Goal: Task Accomplishment & Management: Use online tool/utility

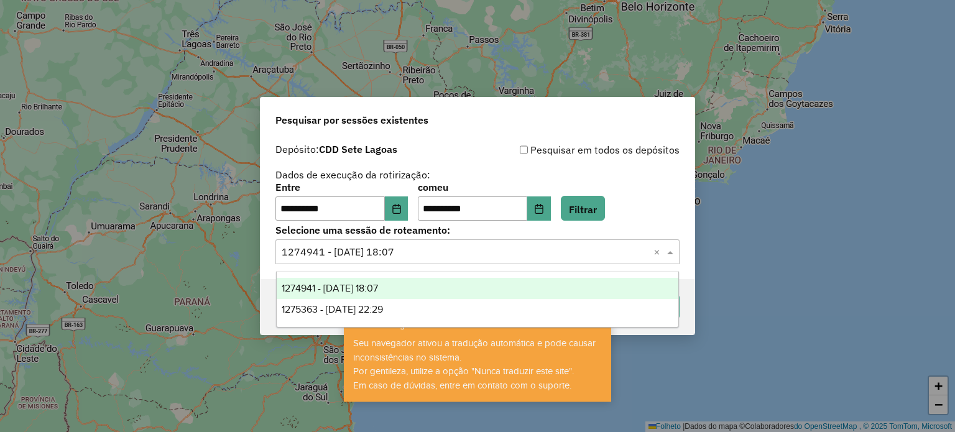
click at [443, 254] on input "text" at bounding box center [465, 252] width 367 height 15
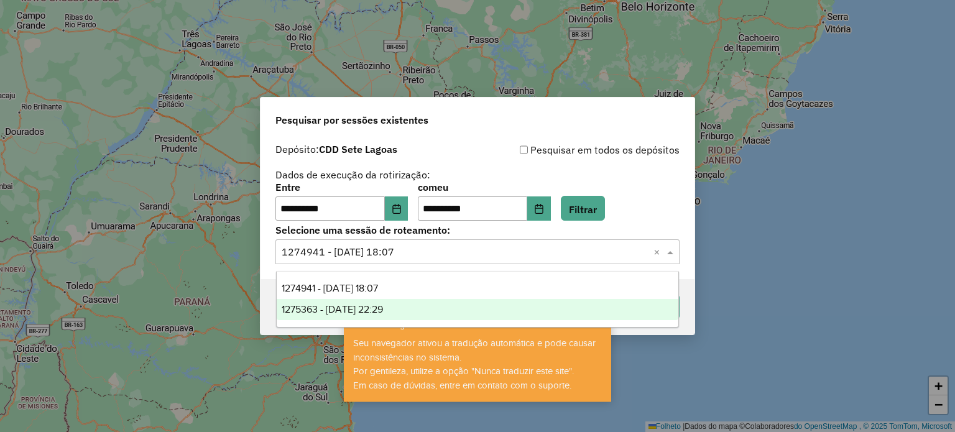
click at [372, 305] on font "1275363 - [DATE] 22:29" at bounding box center [332, 309] width 101 height 11
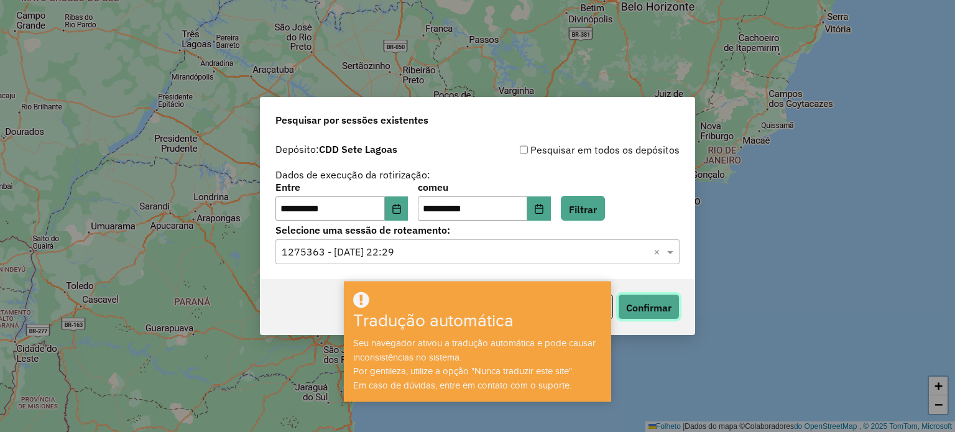
click at [634, 305] on font "Confirmar" at bounding box center [648, 307] width 45 height 12
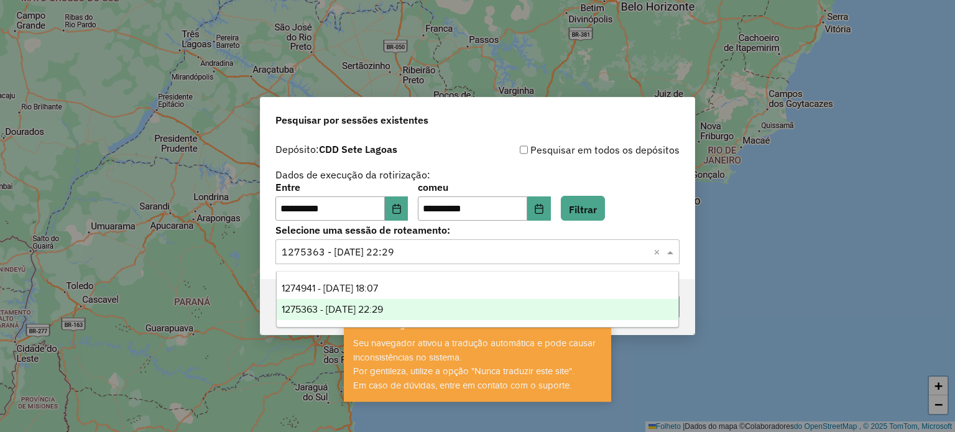
click at [477, 247] on input "text" at bounding box center [465, 252] width 367 height 15
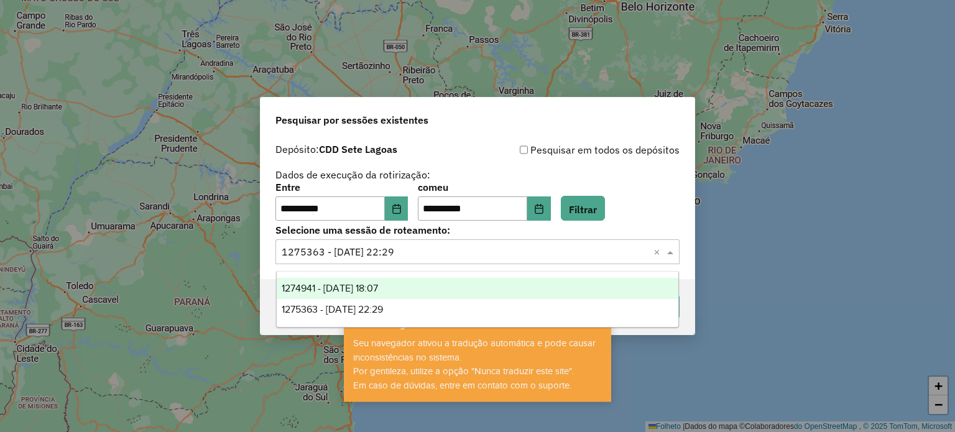
click at [413, 282] on div "1274941 - [DATE] 18:07" at bounding box center [478, 288] width 402 height 21
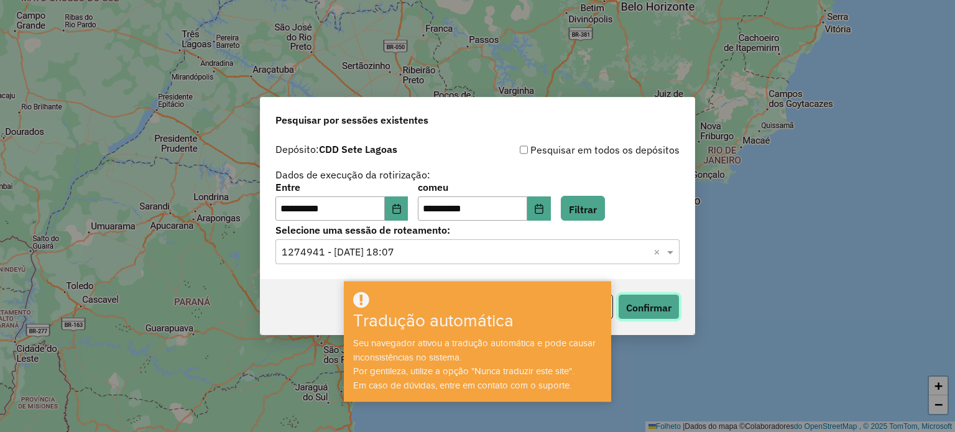
click at [631, 312] on font "Confirmar" at bounding box center [648, 307] width 45 height 12
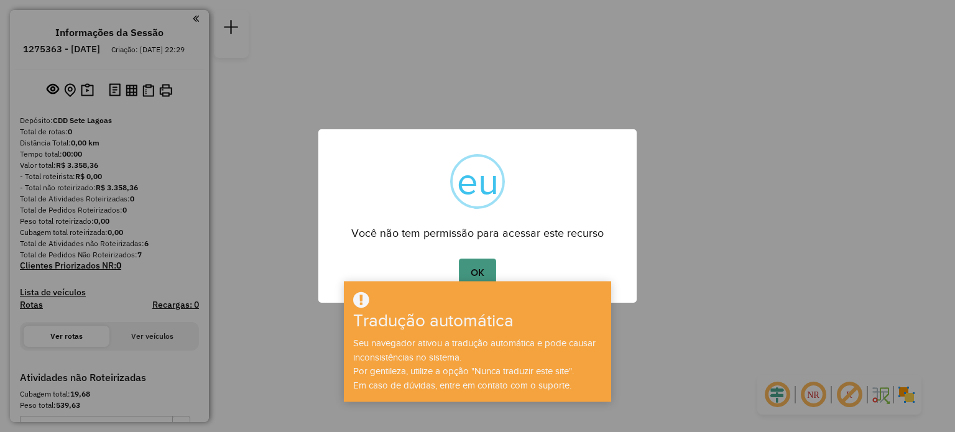
click at [470, 270] on font "OK" at bounding box center [477, 272] width 14 height 11
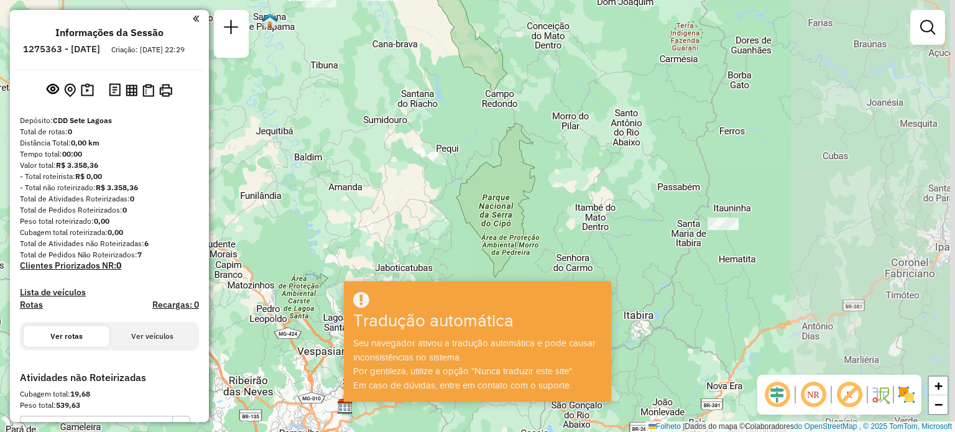
drag, startPoint x: 726, startPoint y: 178, endPoint x: 447, endPoint y: 177, distance: 278.4
click at [447, 177] on div "Janela de atendimento Grau de atendimento Capacidade Transportadoras Veículos C…" at bounding box center [477, 216] width 955 height 432
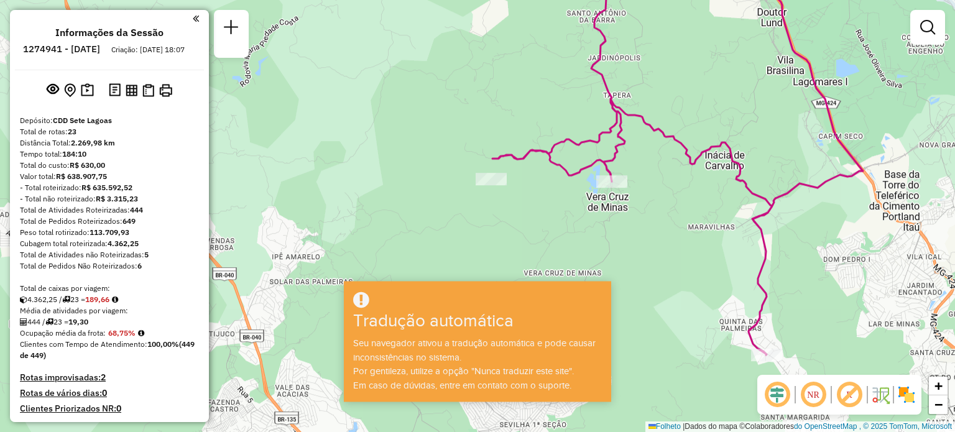
click at [819, 401] on em at bounding box center [813, 395] width 30 height 30
click at [817, 395] on em at bounding box center [813, 395] width 30 height 30
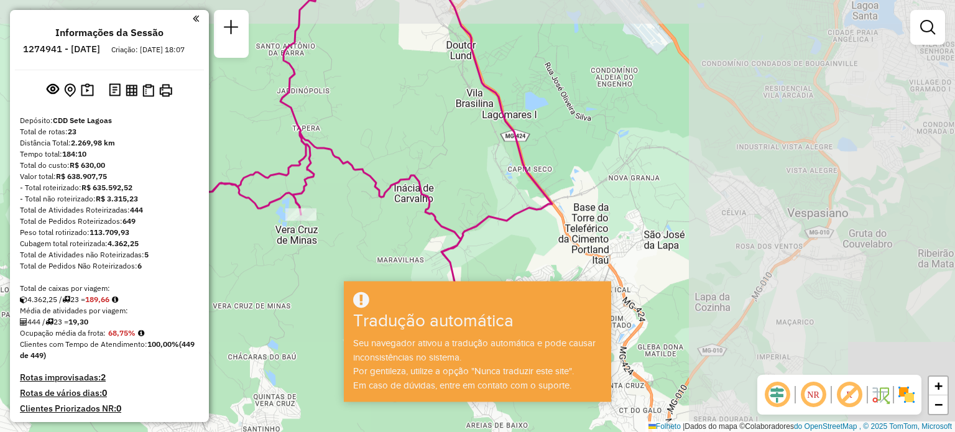
drag, startPoint x: 672, startPoint y: 188, endPoint x: 490, endPoint y: 221, distance: 185.1
click at [490, 221] on icon at bounding box center [366, 188] width 370 height 398
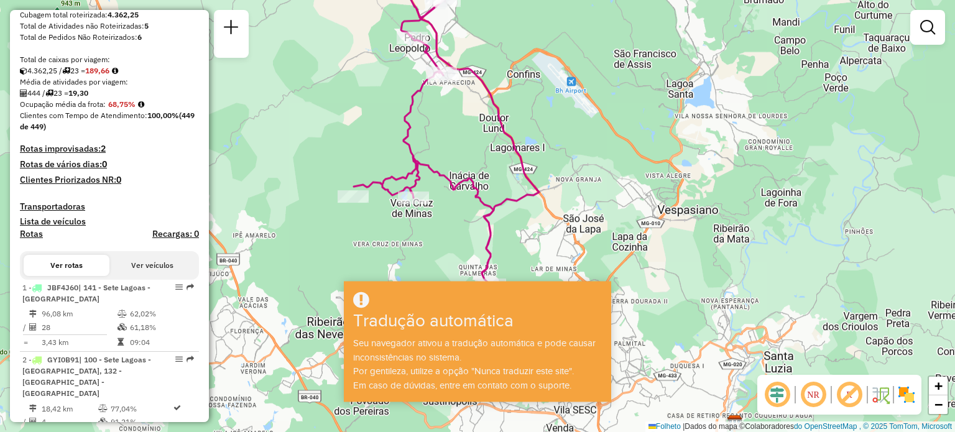
scroll to position [249, 0]
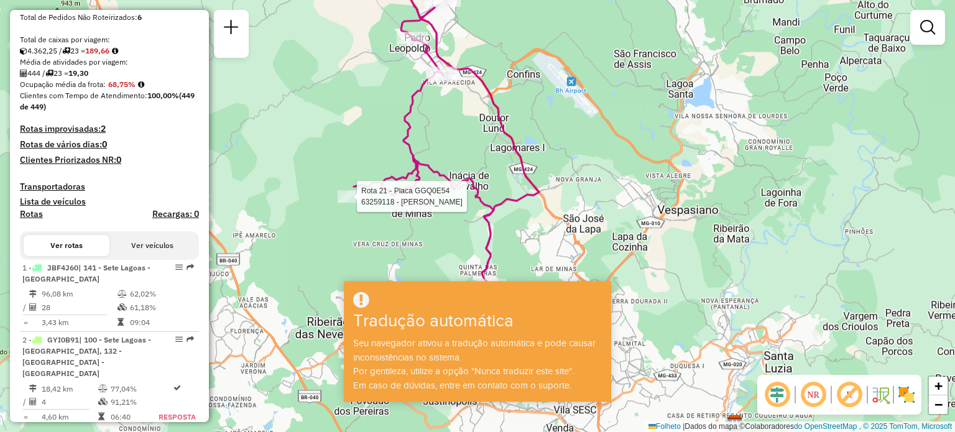
select select "**********"
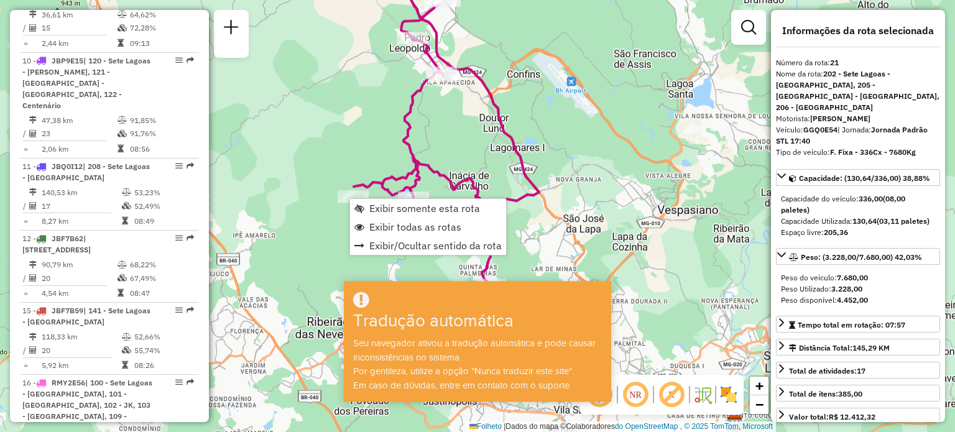
scroll to position [1842, 0]
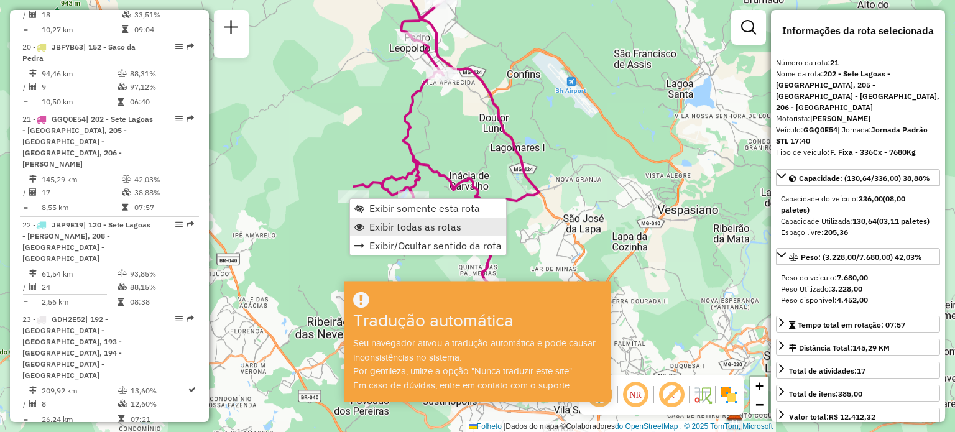
click at [375, 224] on font "Exibir todas as rotas" at bounding box center [415, 227] width 92 height 12
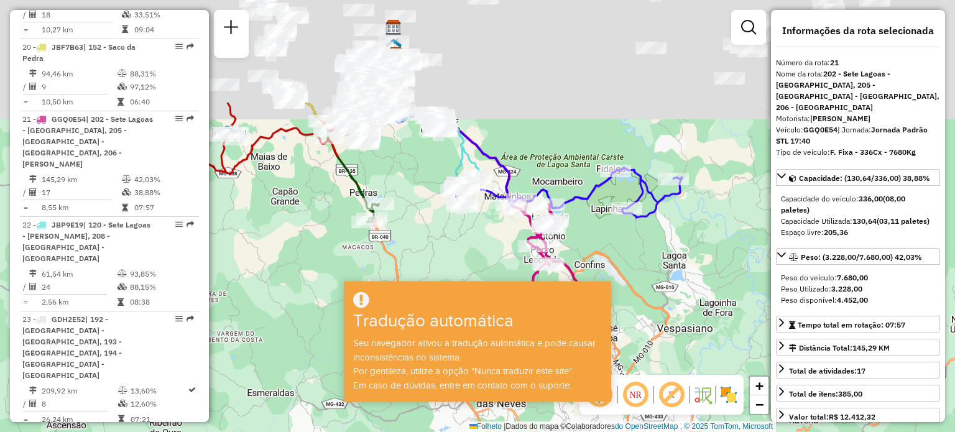
drag, startPoint x: 590, startPoint y: 175, endPoint x: 625, endPoint y: 268, distance: 99.5
click at [625, 268] on div "Janela de atendimento Grau de atendimento Capacidade Transportadoras Veículos C…" at bounding box center [477, 216] width 955 height 432
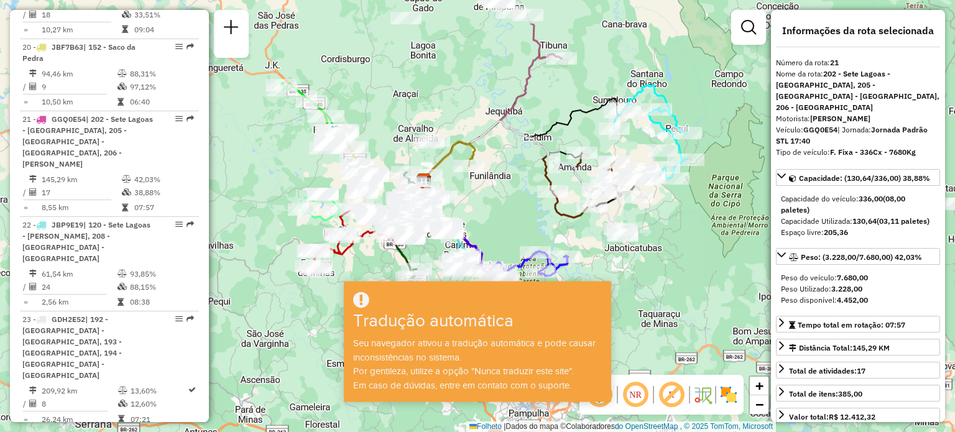
drag, startPoint x: 522, startPoint y: 183, endPoint x: 370, endPoint y: 290, distance: 185.5
click at [370, 297] on hb-app "Aguarde... Pop-up bloqueado! Seu navegador bloqueou automaticamente a abertura …" at bounding box center [477, 216] width 955 height 432
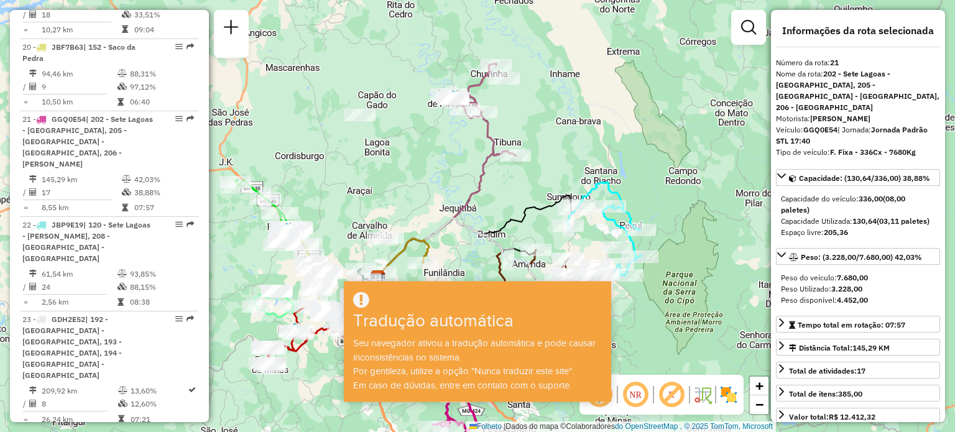
drag, startPoint x: 547, startPoint y: 227, endPoint x: 554, endPoint y: 243, distance: 17.0
click at [554, 243] on div "Rota 12 - Placa JBF7B62 18904508 - APARECIDA SILVA CORR Janela de atendimento G…" at bounding box center [477, 216] width 955 height 432
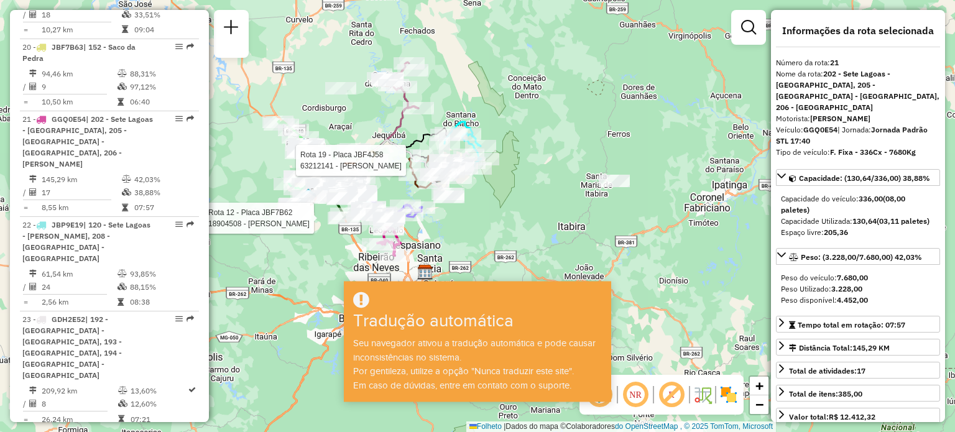
drag, startPoint x: 558, startPoint y: 193, endPoint x: 412, endPoint y: 123, distance: 162.1
click at [412, 123] on div "Rota 12 - Placa JBF7B62 18904508 - APARECIDA SILVA CORR Rota 19 - Placa JBF4J58…" at bounding box center [477, 216] width 955 height 432
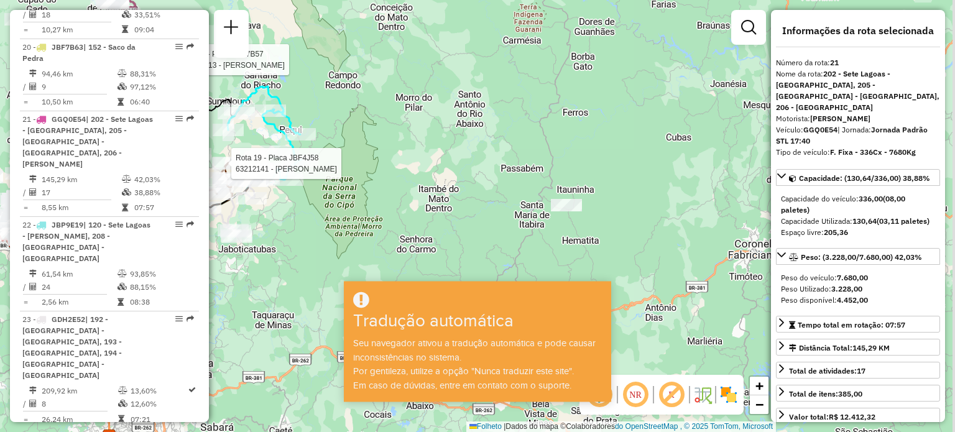
drag, startPoint x: 621, startPoint y: 171, endPoint x: 557, endPoint y: 171, distance: 64.6
click at [559, 171] on div "Rota 12 - Placa JBF7B62 18904508 - APARECIDA SILVA CORR Rota 19 - Placa JBF4J58…" at bounding box center [477, 216] width 955 height 432
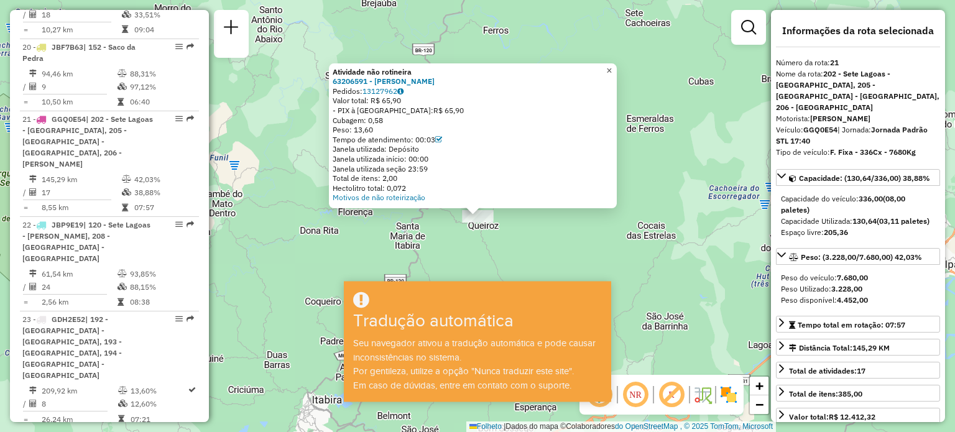
click at [612, 66] on font "×" at bounding box center [609, 70] width 6 height 11
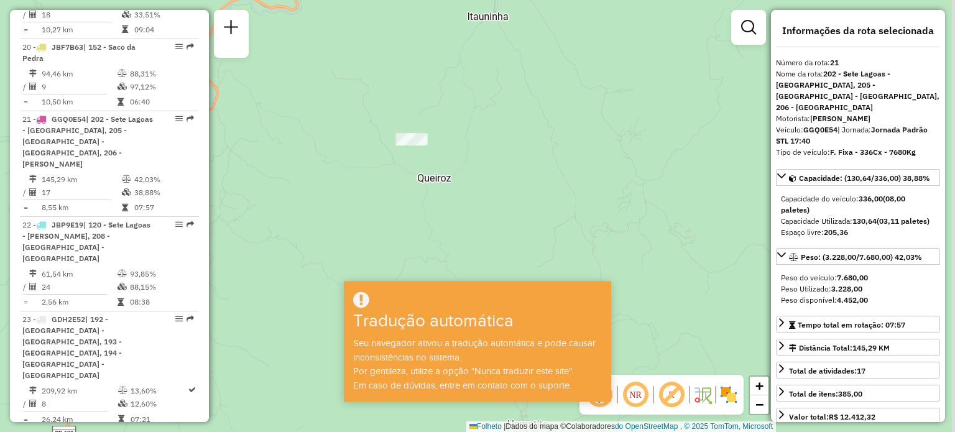
drag, startPoint x: 459, startPoint y: 227, endPoint x: 450, endPoint y: 120, distance: 107.3
click at [450, 120] on div "Janela de atendimento Grau de atendimento Capacidade Transportadoras Veículos C…" at bounding box center [477, 216] width 955 height 432
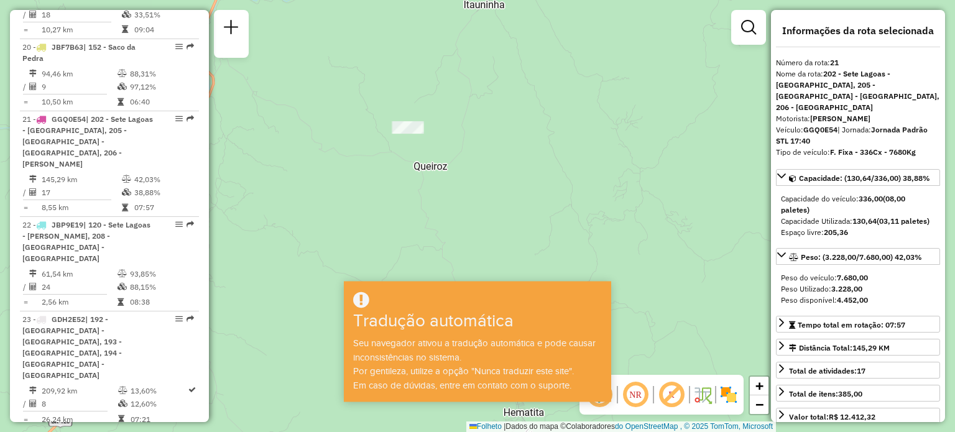
drag, startPoint x: 527, startPoint y: 135, endPoint x: 584, endPoint y: 211, distance: 94.1
click at [583, 216] on div "Janela de atendimento Grau de atendimento Capacidade Transportadoras Veículos C…" at bounding box center [477, 216] width 955 height 432
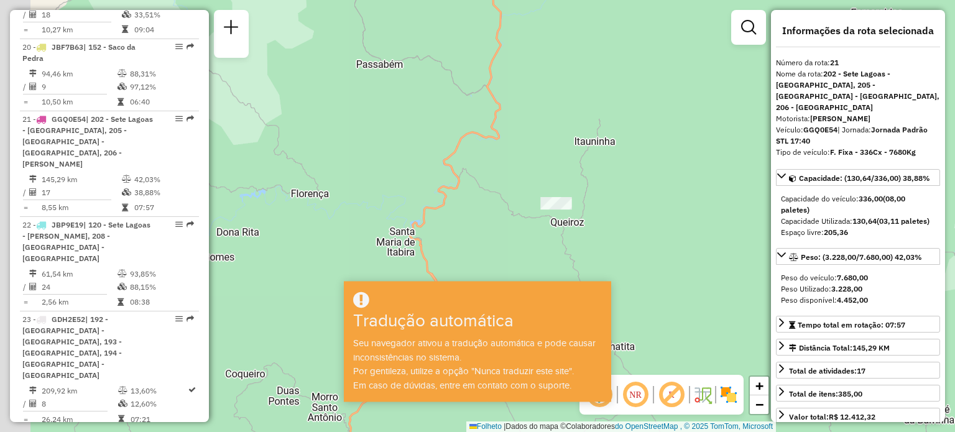
drag, startPoint x: 490, startPoint y: 168, endPoint x: 579, endPoint y: 173, distance: 89.0
click at [579, 174] on div "Janela de atendimento Grau de atendimento Capacidade Transportadoras Veículos C…" at bounding box center [477, 216] width 955 height 432
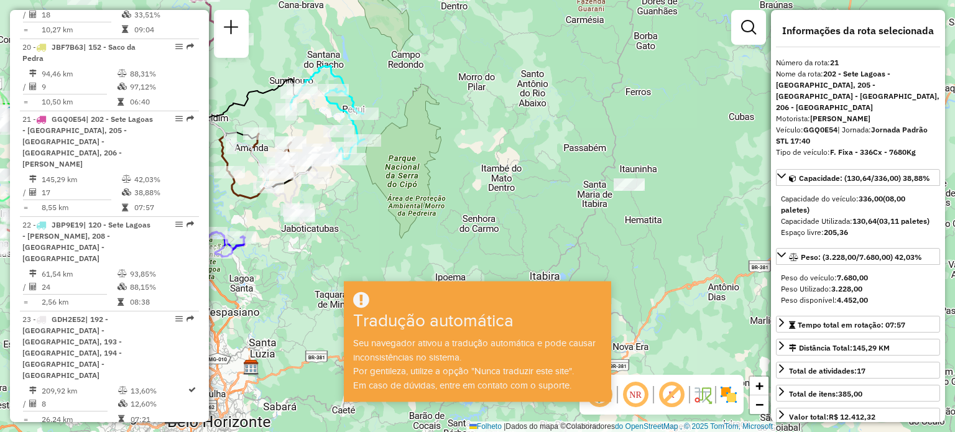
drag, startPoint x: 559, startPoint y: 171, endPoint x: 628, endPoint y: 177, distance: 68.6
click at [628, 178] on div "Janela de atendimento Grau de atendimento Capacidade Transportadoras Veículos C…" at bounding box center [477, 216] width 955 height 432
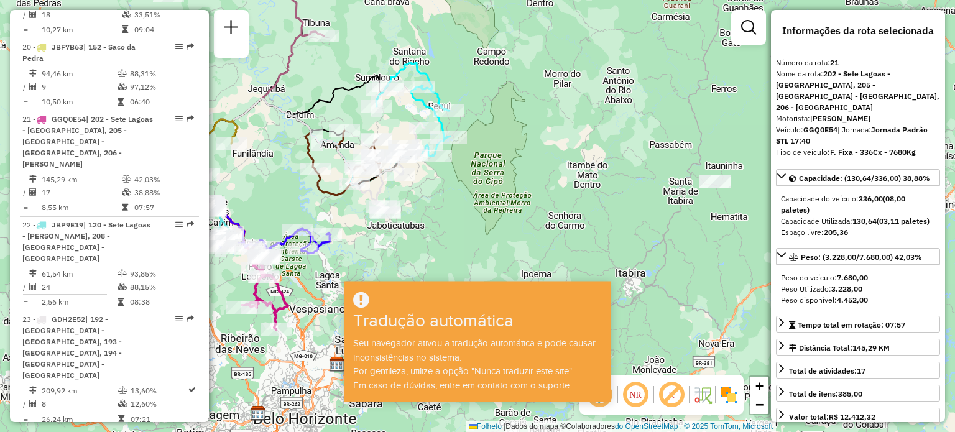
drag, startPoint x: 501, startPoint y: 166, endPoint x: 648, endPoint y: 146, distance: 148.0
click at [649, 146] on div "Janela de atendimento Grau de atendimento Capacidade Transportadoras Veículos C…" at bounding box center [477, 216] width 955 height 432
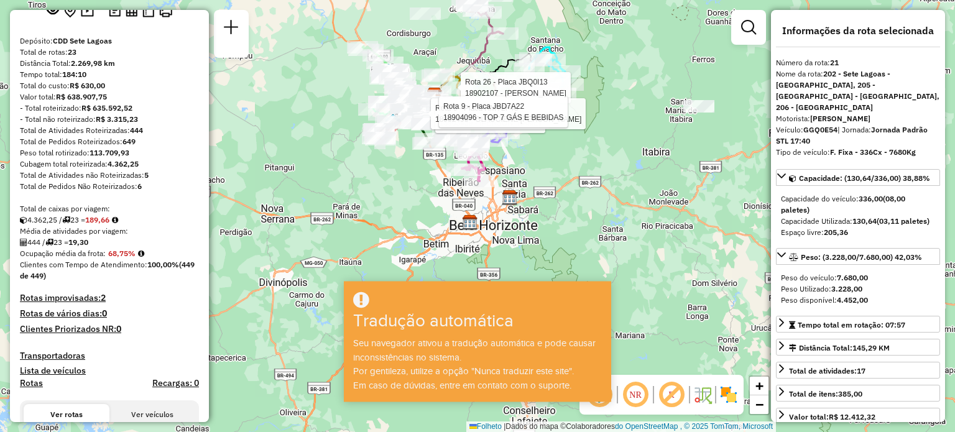
scroll to position [0, 0]
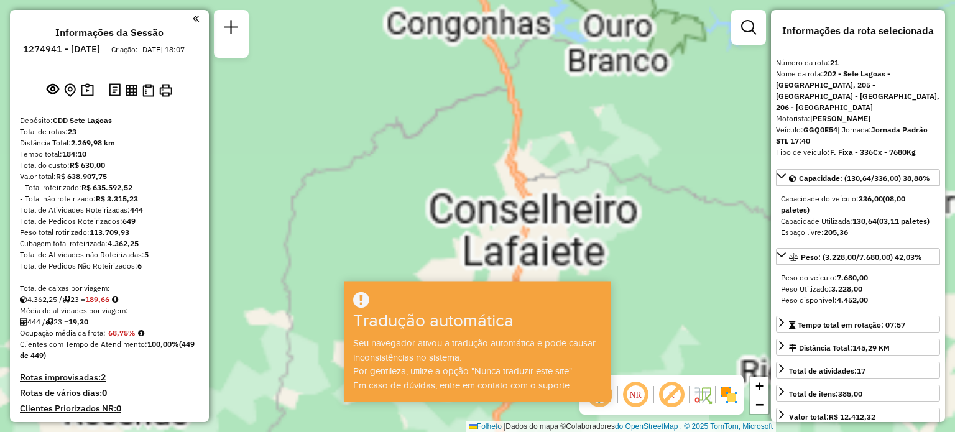
drag, startPoint x: 532, startPoint y: 134, endPoint x: 549, endPoint y: 277, distance: 144.6
click at [552, 283] on hb-app "Aguarde... Pop-up bloqueado! Seu navegador bloqueou automaticamente a abertura …" at bounding box center [477, 216] width 955 height 432
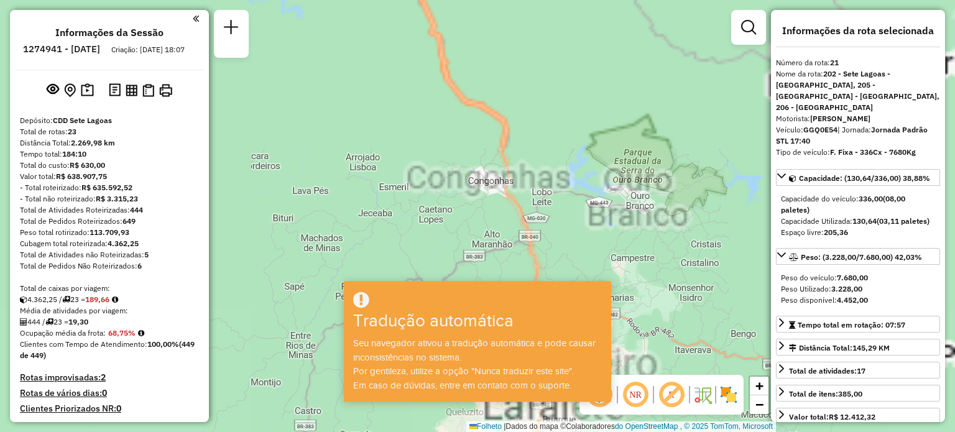
drag, startPoint x: 532, startPoint y: 166, endPoint x: 548, endPoint y: 198, distance: 35.9
click at [545, 230] on div "Rota 26 - Placa JBQ0I13 18902107 - WANDERSON RODRIGUES Rota 6 - Placa RMY2F48 1…" at bounding box center [477, 216] width 955 height 432
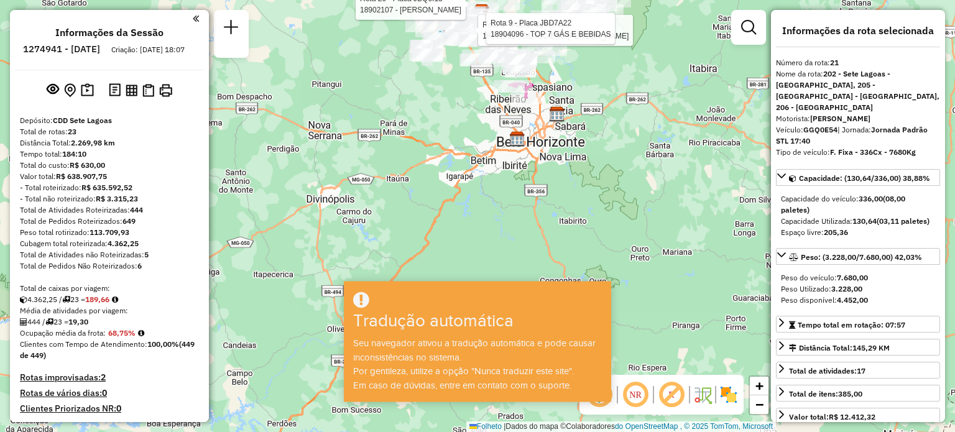
drag, startPoint x: 517, startPoint y: 103, endPoint x: 534, endPoint y: 162, distance: 61.6
click at [533, 231] on div "Rota 26 - Placa JBQ0I13 18902107 - WANDERSON RODRIGUES Rota 6 - Placa RMY2F48 1…" at bounding box center [477, 216] width 955 height 432
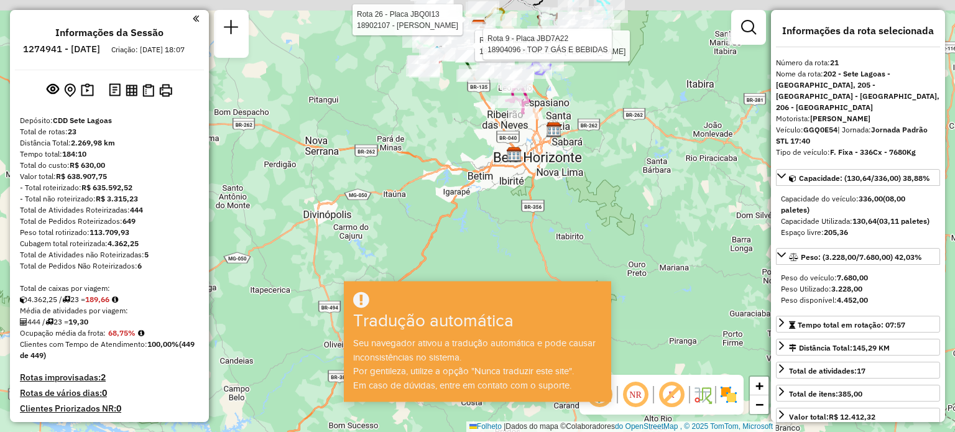
drag, startPoint x: 447, startPoint y: 137, endPoint x: 426, endPoint y: 233, distance: 98.0
click at [426, 233] on div "Rota 26 - Placa JBQ0I13 18902107 - WANDERSON RODRIGUES Rota 6 - Placa RMY2F48 1…" at bounding box center [477, 216] width 955 height 432
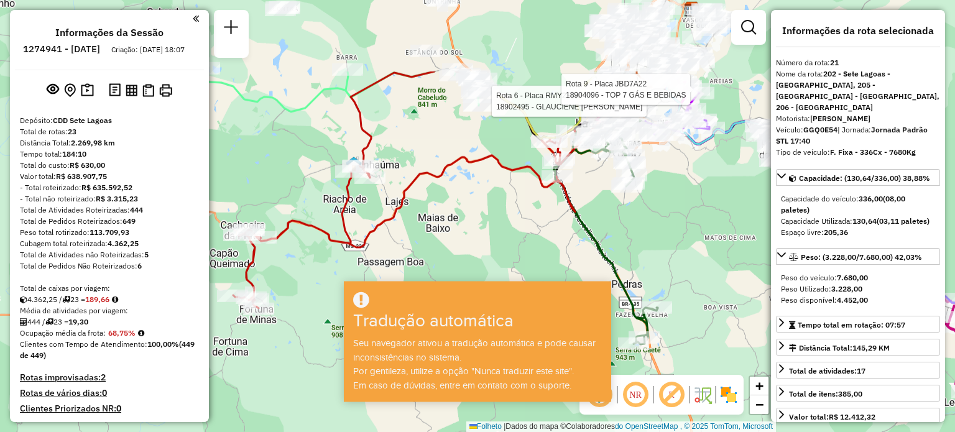
drag, startPoint x: 483, startPoint y: 176, endPoint x: 418, endPoint y: 290, distance: 131.7
click at [419, 291] on hb-app "Aguarde... Pop-up bloqueado! Seu navegador bloqueou automaticamente a abertura …" at bounding box center [477, 216] width 955 height 432
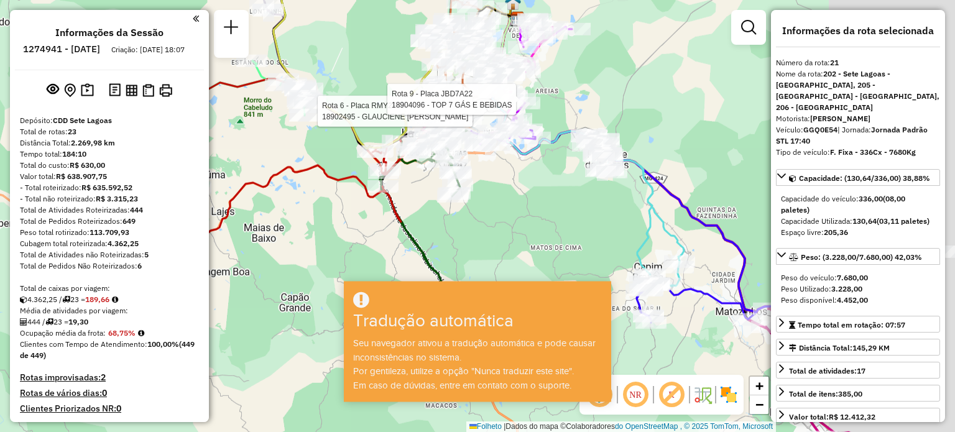
drag, startPoint x: 470, startPoint y: 241, endPoint x: 264, endPoint y: 258, distance: 207.6
click at [264, 258] on div "Rota 26 - Placa JBQ0I13 18902107 - WANDERSON RODRIGUES Rota 6 - Placa RMY2F48 1…" at bounding box center [477, 216] width 955 height 432
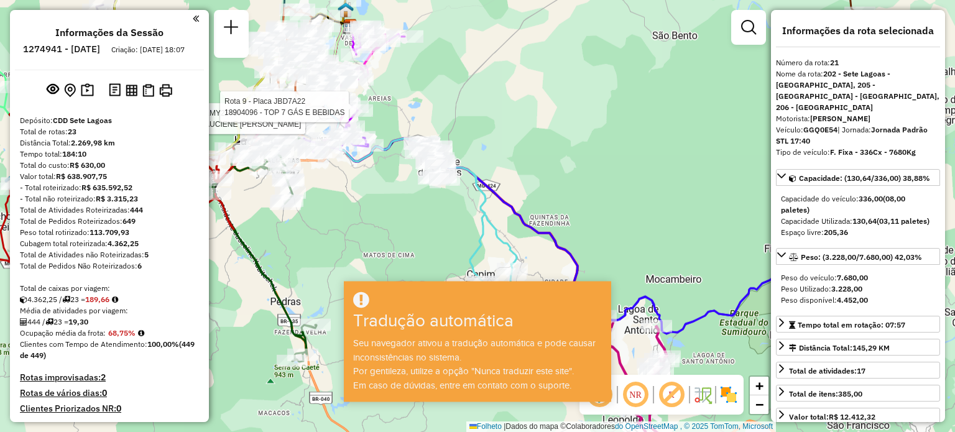
drag, startPoint x: 616, startPoint y: 111, endPoint x: 507, endPoint y: 111, distance: 108.8
click at [507, 111] on div "Rota 26 - Placa JBQ0I13 18902107 - WANDERSON RODRIGUES Rota 6 - Placa RMY2F48 1…" at bounding box center [477, 216] width 955 height 432
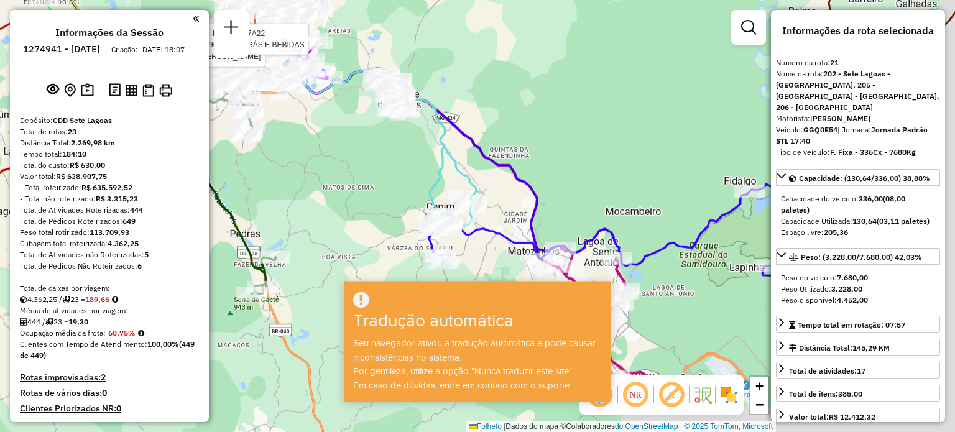
drag, startPoint x: 579, startPoint y: 126, endPoint x: 565, endPoint y: 86, distance: 42.6
click at [565, 86] on div "Rota 26 - Placa JBQ0I13 18902107 - WANDERSON RODRIGUES Rota 6 - Placa RMY2F48 1…" at bounding box center [477, 216] width 955 height 432
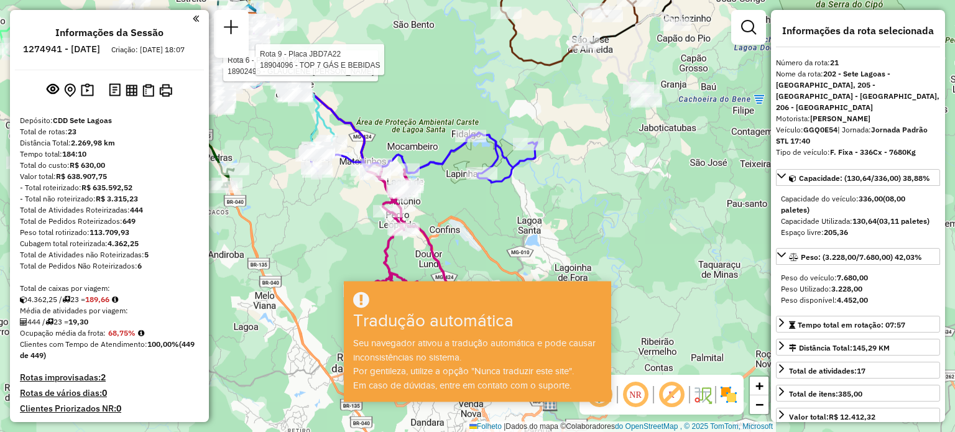
drag, startPoint x: 595, startPoint y: 142, endPoint x: 434, endPoint y: 124, distance: 161.9
click at [434, 124] on div "Rota 26 - Placa JBQ0I13 18902107 - WANDERSON RODRIGUES Rota 6 - Placa RMY2F48 1…" at bounding box center [477, 216] width 955 height 432
click at [193, 19] on em at bounding box center [196, 18] width 6 height 11
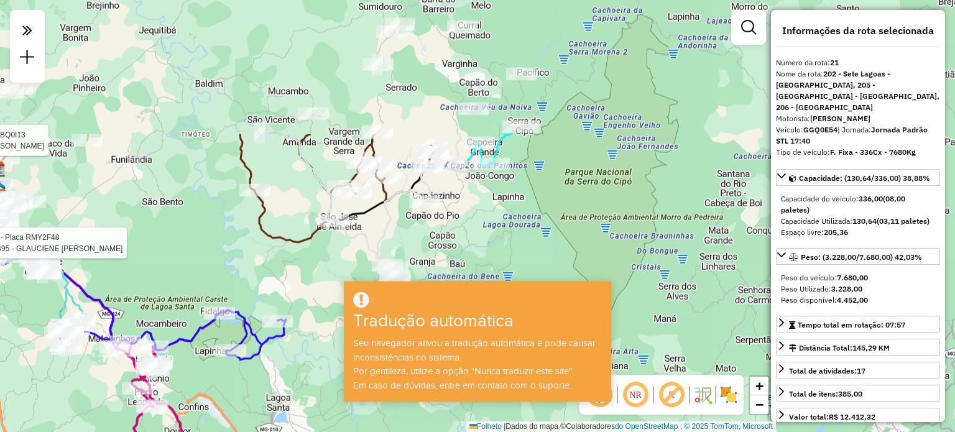
drag, startPoint x: 554, startPoint y: 110, endPoint x: 303, endPoint y: 287, distance: 307.3
click at [303, 287] on div "Rota 26 - Placa JBQ0I13 18902107 - WANDERSON RODRIGUES Rota 6 - Placa RMY2F48 1…" at bounding box center [477, 216] width 955 height 432
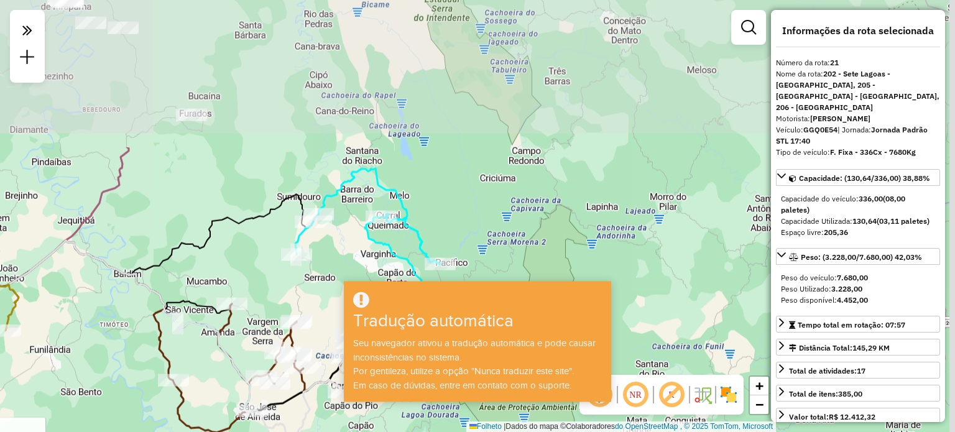
drag, startPoint x: 410, startPoint y: 111, endPoint x: 327, endPoint y: 303, distance: 209.1
click at [327, 303] on div "Rota 26 - Placa JBQ0I13 18902107 - WANDERSON RODRIGUES Rota 6 - Placa RMY2F48 1…" at bounding box center [477, 216] width 955 height 432
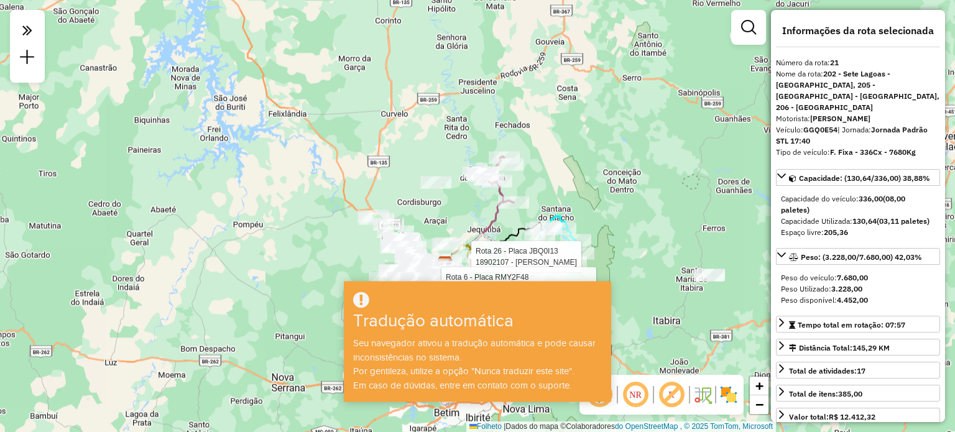
drag, startPoint x: 503, startPoint y: 143, endPoint x: 545, endPoint y: 183, distance: 58.0
click at [545, 183] on div "Rota 26 - Placa JBQ0I13 18902107 - WANDERSON RODRIGUES Rota 6 - Placa RMY2F48 1…" at bounding box center [477, 216] width 955 height 432
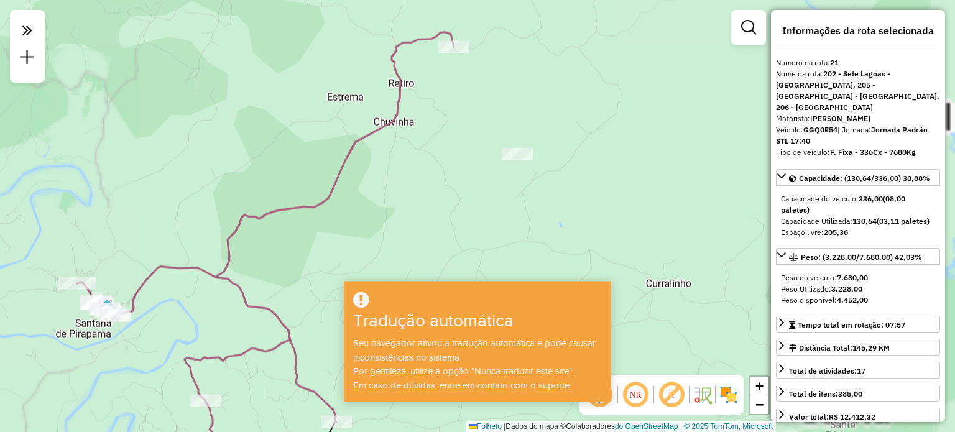
drag, startPoint x: 502, startPoint y: 153, endPoint x: 428, endPoint y: 175, distance: 77.7
click at [428, 175] on div "Rota 26 - Placa JBQ0I13 18902107 - WANDERSON RODRIGUES Rota 6 - Placa RMY2F48 1…" at bounding box center [477, 216] width 955 height 432
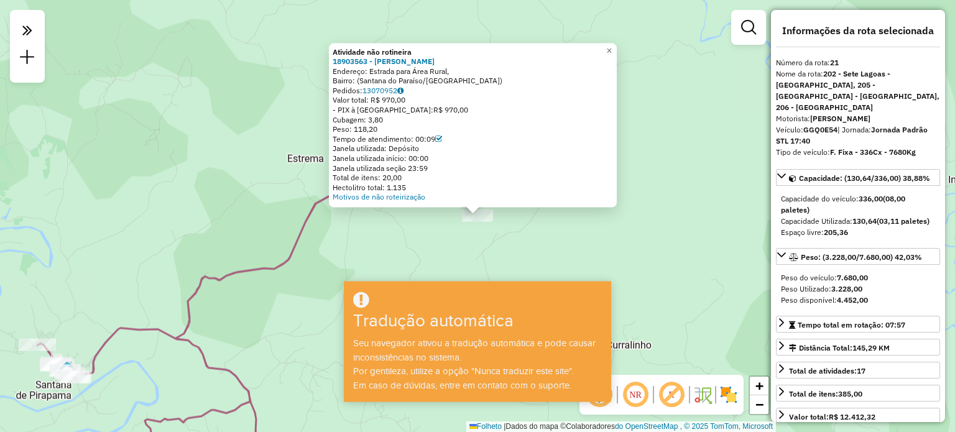
click at [654, 135] on div "Atividade não rotineira 18903563 - JOSÉ GERALDO DA SILV Endereço: Estrada para …" at bounding box center [477, 216] width 955 height 432
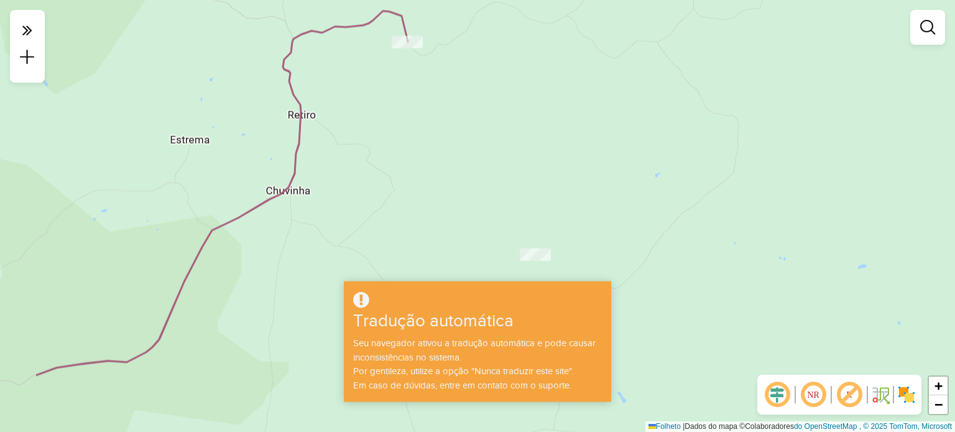
drag, startPoint x: 492, startPoint y: 193, endPoint x: 621, endPoint y: 193, distance: 128.7
click at [621, 193] on div "Janela de atendimento Grau de atendimento Capacidade Transportadoras Veículos C…" at bounding box center [477, 216] width 955 height 432
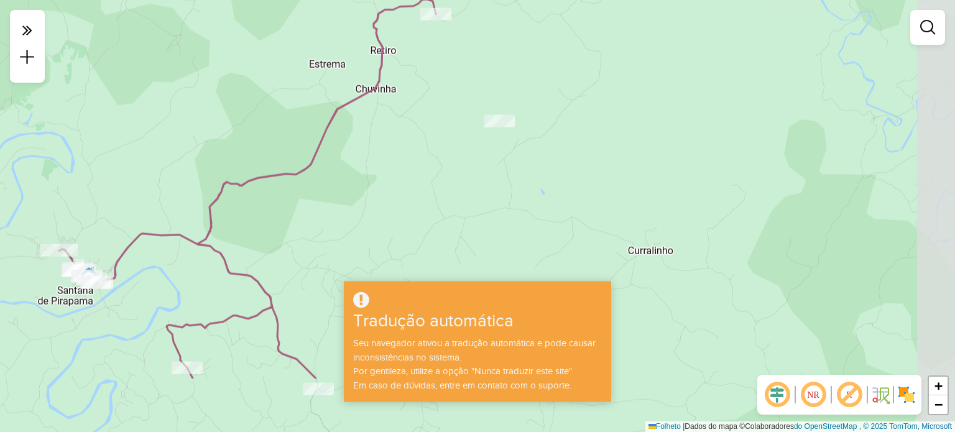
drag, startPoint x: 597, startPoint y: 150, endPoint x: 535, endPoint y: 73, distance: 98.5
click at [535, 73] on div "Janela de atendimento Grau de atendimento Capacidade Transportadoras Veículos C…" at bounding box center [477, 216] width 955 height 432
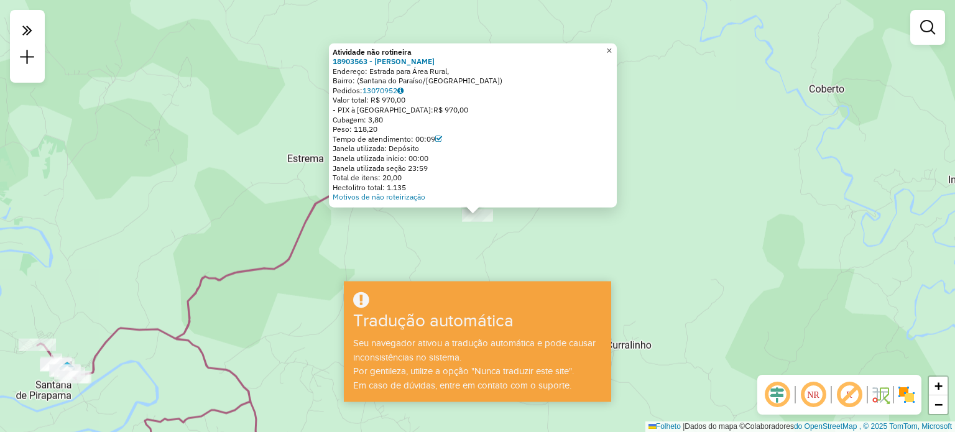
click at [612, 45] on font "×" at bounding box center [609, 50] width 6 height 11
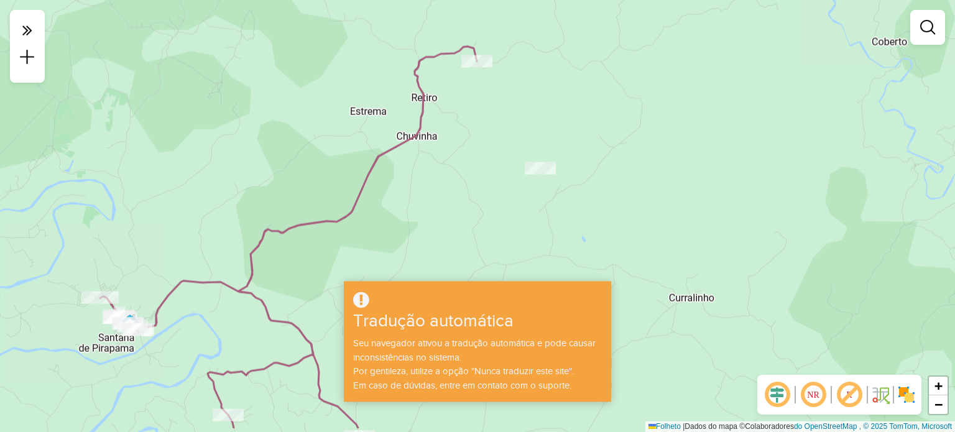
drag, startPoint x: 501, startPoint y: 156, endPoint x: 564, endPoint y: 109, distance: 78.6
click at [564, 109] on div "Janela de atendimento Grau de atendimento Capacidade Transportadoras Veículos C…" at bounding box center [477, 216] width 955 height 432
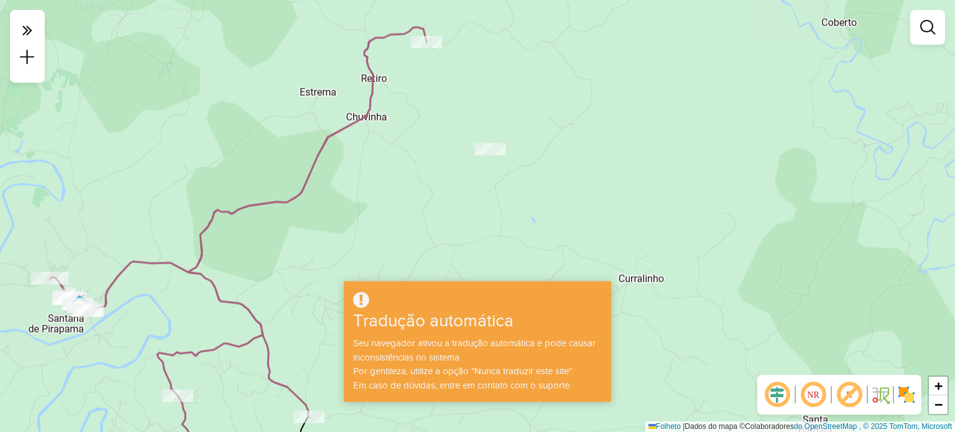
drag, startPoint x: 516, startPoint y: 120, endPoint x: 466, endPoint y: 101, distance: 53.1
click at [466, 101] on div "Janela de atendimento Grau de atendimento Capacidade Transportadoras Veículos C…" at bounding box center [477, 216] width 955 height 432
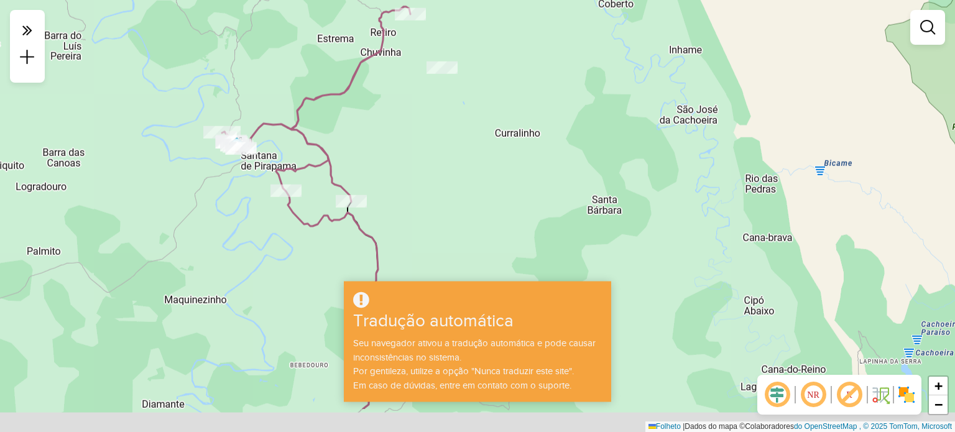
drag, startPoint x: 410, startPoint y: 160, endPoint x: 375, endPoint y: 93, distance: 75.6
click at [375, 93] on div "Janela de atendimento Grau de atendimento Capacidade Transportadoras Veículos C…" at bounding box center [477, 216] width 955 height 432
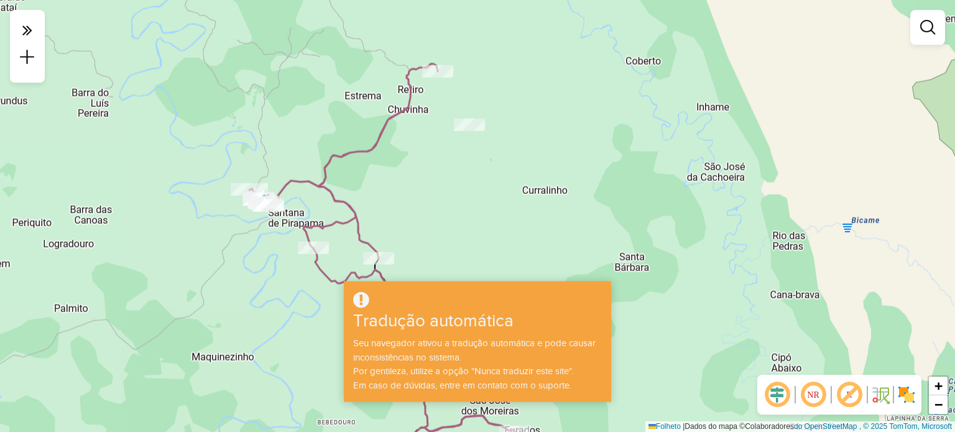
drag, startPoint x: 467, startPoint y: 182, endPoint x: 473, endPoint y: 195, distance: 14.2
click at [473, 195] on div "Janela de atendimento Grau de atendimento Capacidade Transportadoras Veículos C…" at bounding box center [477, 216] width 955 height 432
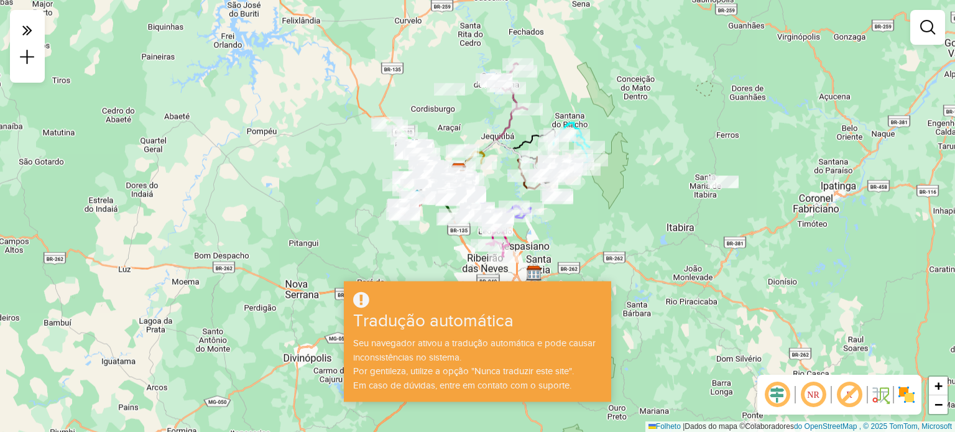
drag, startPoint x: 579, startPoint y: 131, endPoint x: 639, endPoint y: 113, distance: 62.1
click at [639, 113] on div "Janela de atendimento Grau de atendimento Capacidade Transportadoras Veículos C…" at bounding box center [477, 216] width 955 height 432
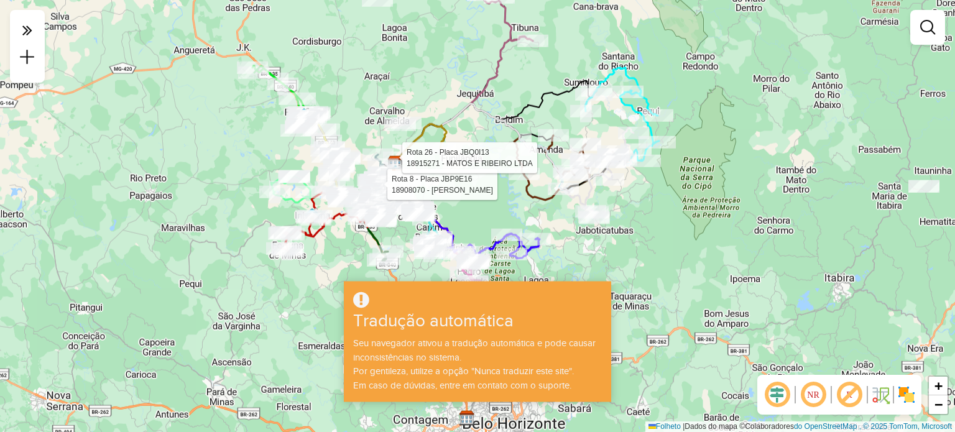
drag, startPoint x: 329, startPoint y: 158, endPoint x: 223, endPoint y: 149, distance: 106.1
click at [223, 149] on div "Rota 8 - Placa JBP9E16 18908070 - CLAUDINEI DIAS Rota 26 - Placa JBQ0I13 189152…" at bounding box center [477, 216] width 955 height 432
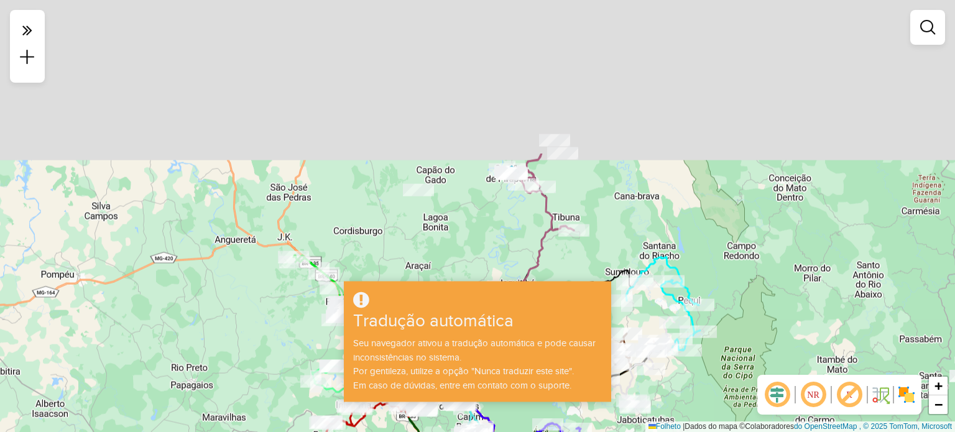
drag, startPoint x: 433, startPoint y: 95, endPoint x: 504, endPoint y: 291, distance: 209.0
click at [504, 291] on hb-app "Aguarde... Pop-up bloqueado! Seu navegador bloqueou automaticamente a abertura …" at bounding box center [477, 216] width 955 height 432
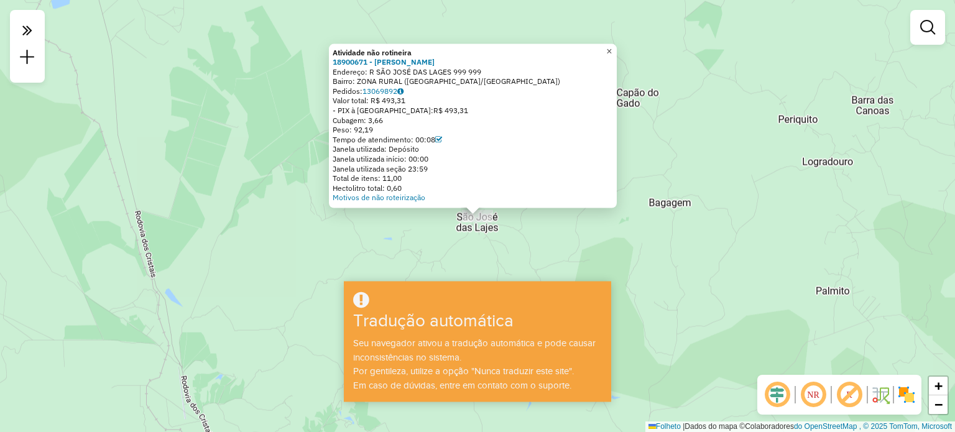
click at [612, 47] on font "×" at bounding box center [609, 50] width 6 height 11
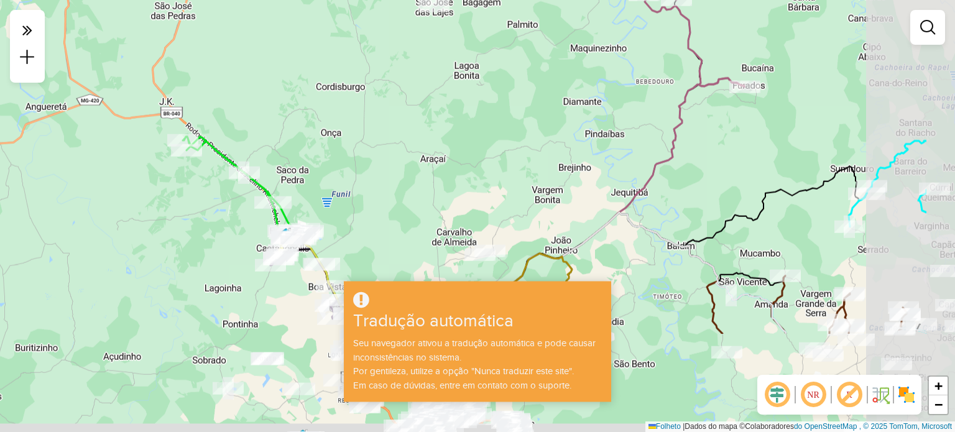
drag, startPoint x: 583, startPoint y: 154, endPoint x: 485, endPoint y: 30, distance: 157.5
click at [485, 30] on div "Janela de atendimento Grau de atendimento Capacidade Transportadoras Veículos C…" at bounding box center [477, 216] width 955 height 432
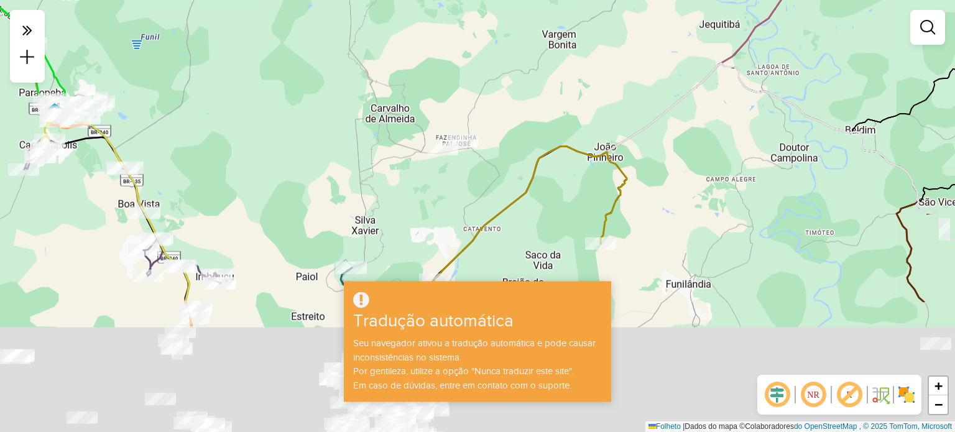
drag, startPoint x: 486, startPoint y: 49, endPoint x: 500, endPoint y: 8, distance: 43.2
click at [500, 8] on div "Janela de atendimento Grau de atendimento Capacidade Transportadoras Veículos C…" at bounding box center [477, 216] width 955 height 432
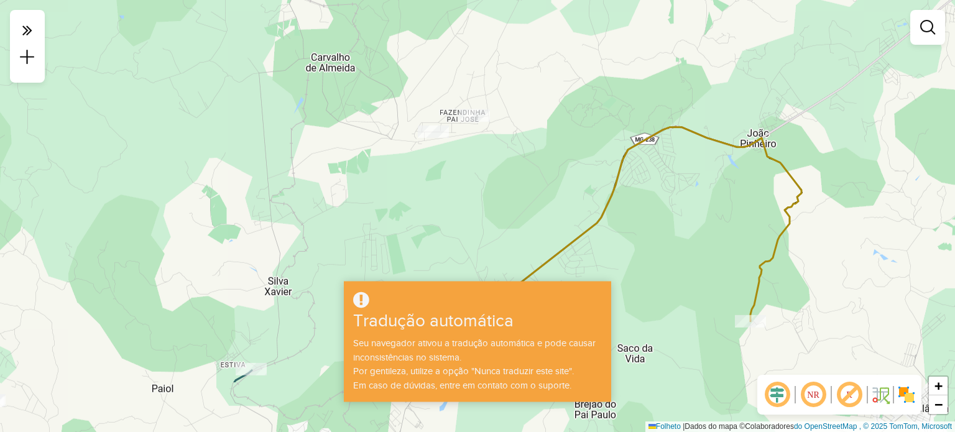
drag, startPoint x: 481, startPoint y: 137, endPoint x: 512, endPoint y: 34, distance: 107.2
click at [512, 34] on div "Janela de atendimento Grau de atendimento Capacidade Transportadoras Veículos C…" at bounding box center [477, 216] width 955 height 432
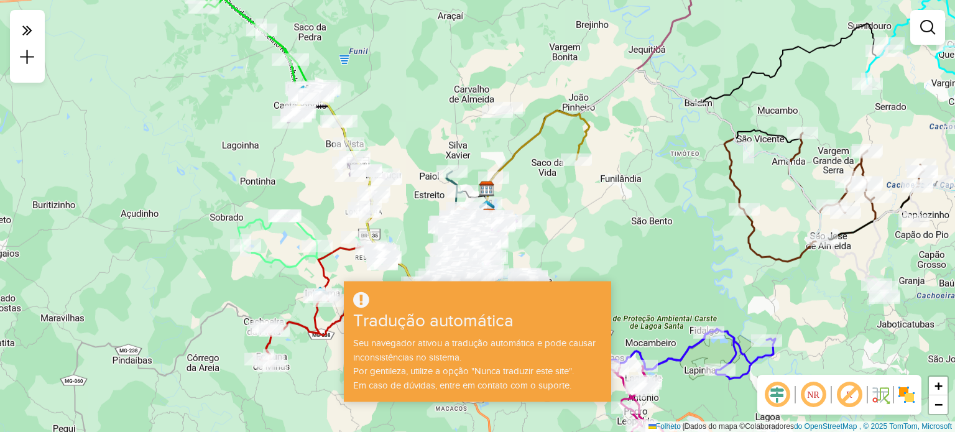
drag, startPoint x: 505, startPoint y: 158, endPoint x: 485, endPoint y: 49, distance: 111.2
click at [485, 49] on div "Janela de atendimento Grau de atendimento Capacidade Transportadoras Veículos C…" at bounding box center [477, 216] width 955 height 432
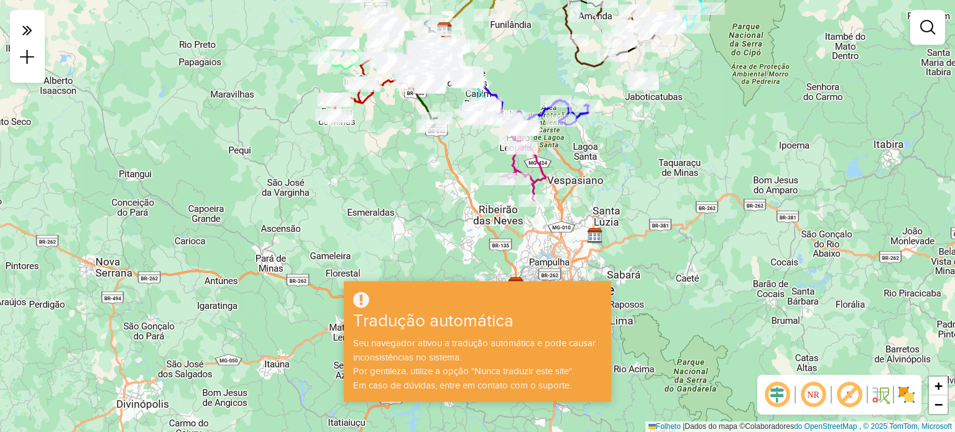
drag, startPoint x: 580, startPoint y: 156, endPoint x: 528, endPoint y: 61, distance: 108.8
click at [528, 61] on div "Janela de atendimento Grau de atendimento Capacidade Transportadoras Veículos C…" at bounding box center [477, 216] width 955 height 432
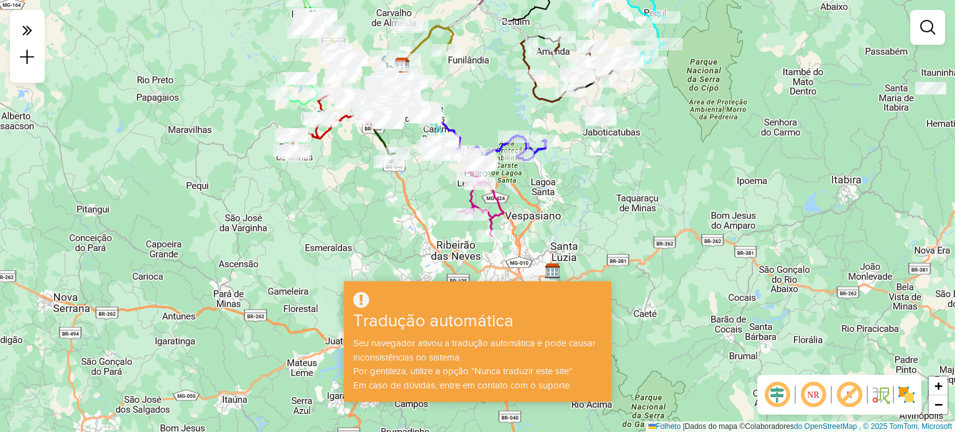
drag, startPoint x: 375, startPoint y: 149, endPoint x: 333, endPoint y: 185, distance: 55.1
click at [333, 185] on div "Janela de atendimento Grau de atendimento Capacidade Transportadoras Veículos C…" at bounding box center [477, 216] width 955 height 432
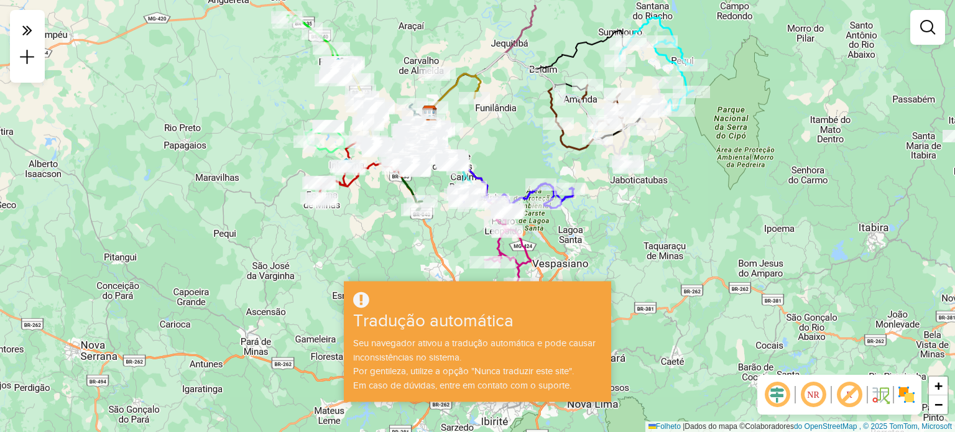
drag, startPoint x: 490, startPoint y: 96, endPoint x: 518, endPoint y: 146, distance: 57.0
click at [518, 146] on div "Janela de atendimento Grau de atendimento Capacidade Transportadoras Veículos C…" at bounding box center [477, 216] width 955 height 432
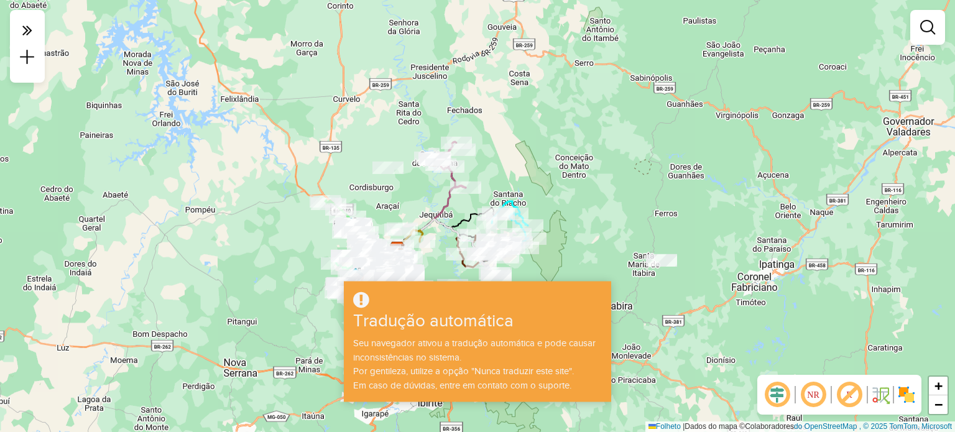
drag, startPoint x: 557, startPoint y: 68, endPoint x: 544, endPoint y: 149, distance: 81.1
click at [544, 149] on div "Janela de atendimento Grau de atendimento Capacidade Transportadoras Veículos C…" at bounding box center [477, 216] width 955 height 432
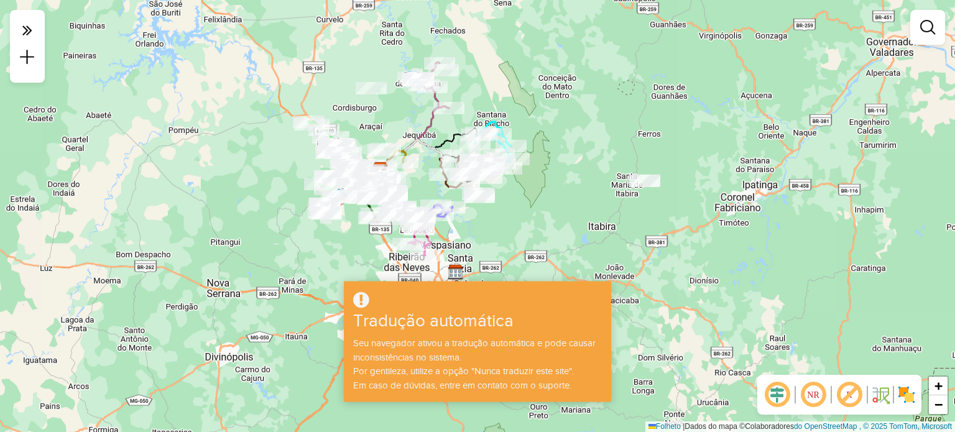
drag, startPoint x: 593, startPoint y: 165, endPoint x: 711, endPoint y: 62, distance: 156.8
click at [711, 62] on div "Janela de atendimento Grau de atendimento Capacidade Transportadoras Veículos C…" at bounding box center [477, 216] width 955 height 432
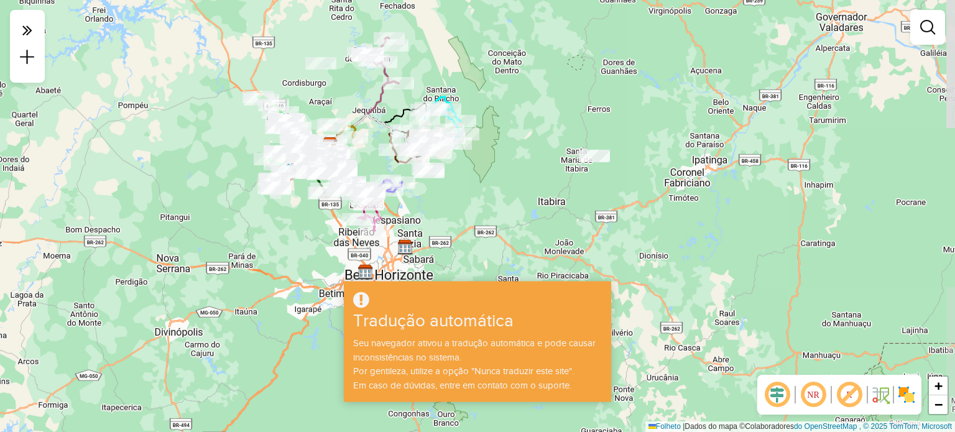
drag, startPoint x: 675, startPoint y: 140, endPoint x: 490, endPoint y: 139, distance: 185.2
click at [490, 139] on div "Janela de atendimento Grau de atendimento Capacidade Transportadoras Veículos C…" at bounding box center [477, 216] width 955 height 432
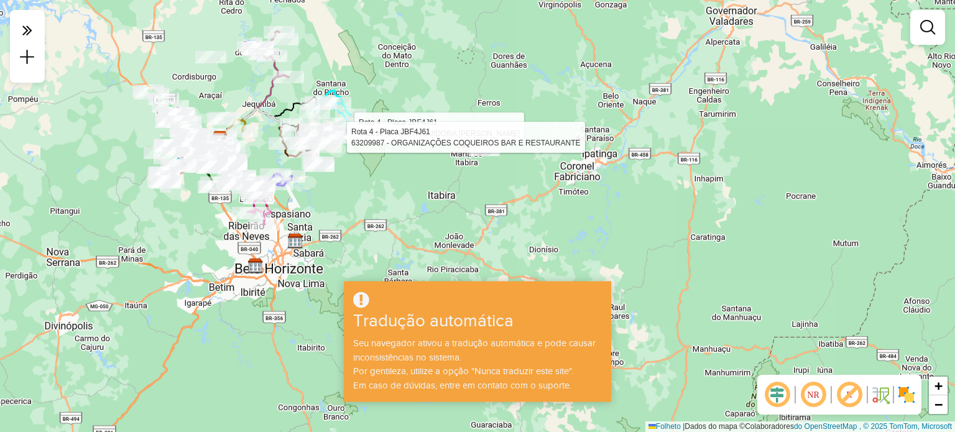
click at [574, 94] on div "Rota 4 - Placa JBF4J61 63209872 - DISTRIBUIDORA XAVIER EIRELI Rota 4 - Placa JB…" at bounding box center [477, 216] width 955 height 432
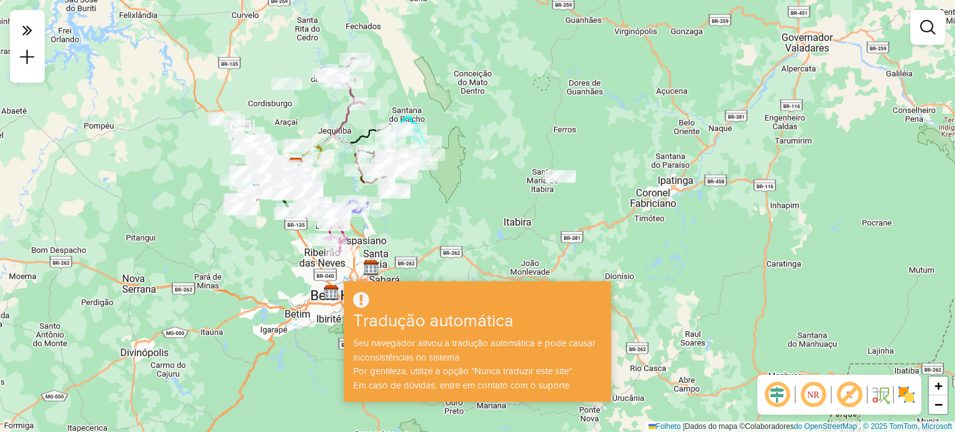
drag, startPoint x: 467, startPoint y: 96, endPoint x: 542, endPoint y: 124, distance: 80.0
click at [542, 124] on div "Janela de atendimento Grau de atendimento Capacidade Transportadoras Veículos C…" at bounding box center [477, 216] width 955 height 432
